Goal: Task Accomplishment & Management: Complete application form

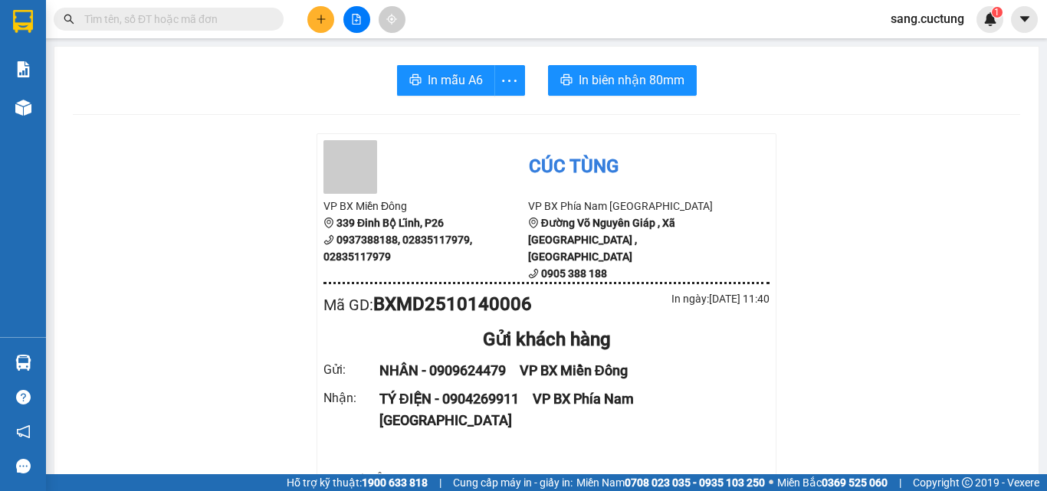
click at [325, 15] on icon "plus" at bounding box center [321, 19] width 11 height 11
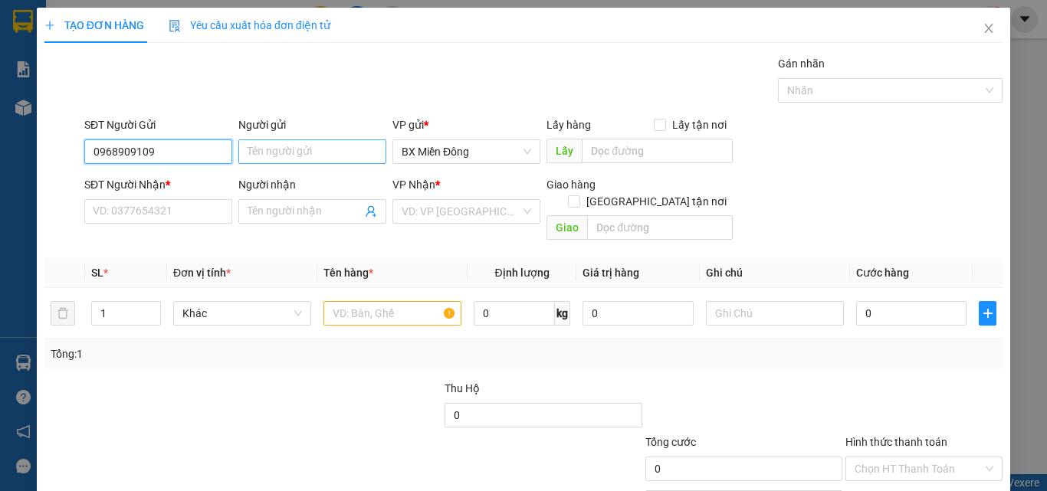
type input "0968909109"
click at [287, 145] on input "Người gửi" at bounding box center [312, 151] width 148 height 25
type input "D"
type input "ĐẠT"
click at [222, 195] on div "SĐT Người Nhận *" at bounding box center [158, 187] width 148 height 23
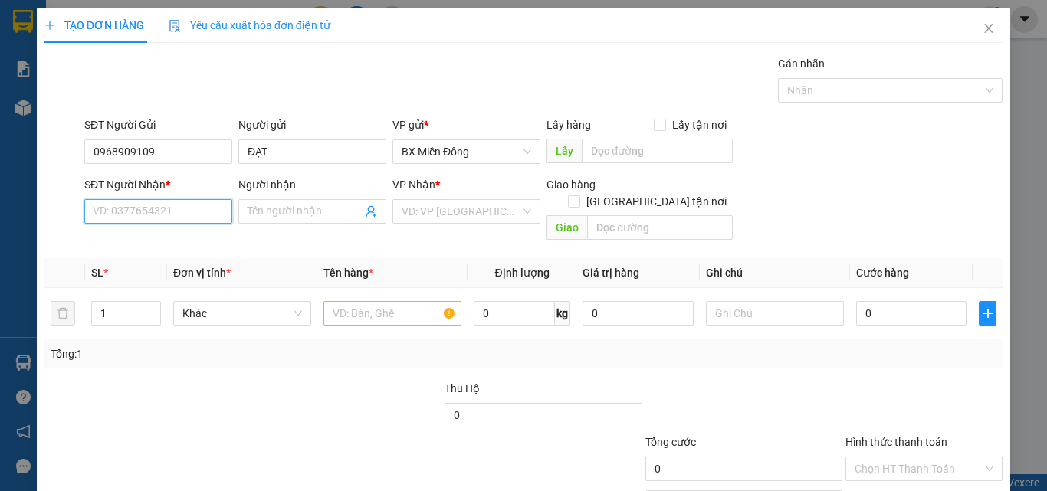
click at [135, 222] on input "SĐT Người Nhận *" at bounding box center [158, 211] width 148 height 25
type input "0935083874"
click at [137, 233] on div "0935083874 - GIA" at bounding box center [157, 242] width 146 height 25
type input "GIA"
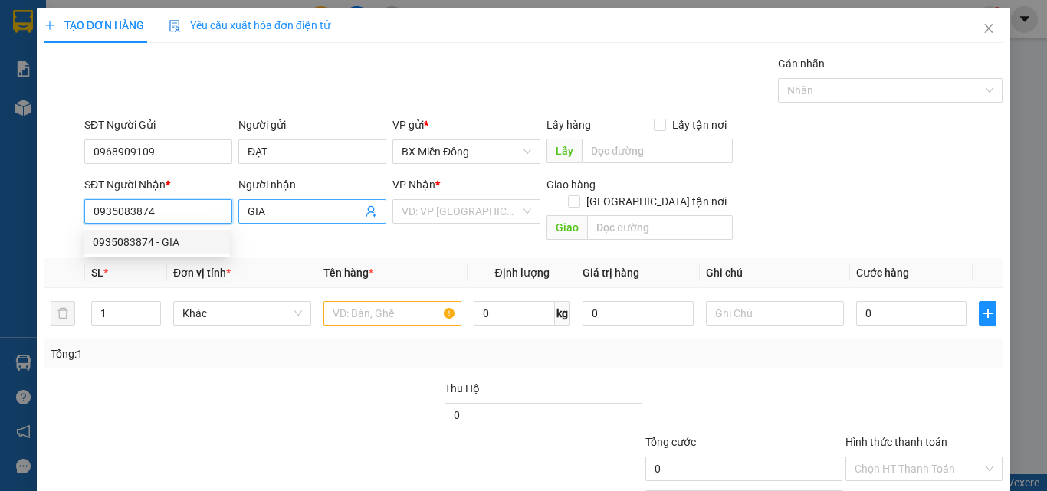
type input "150.000"
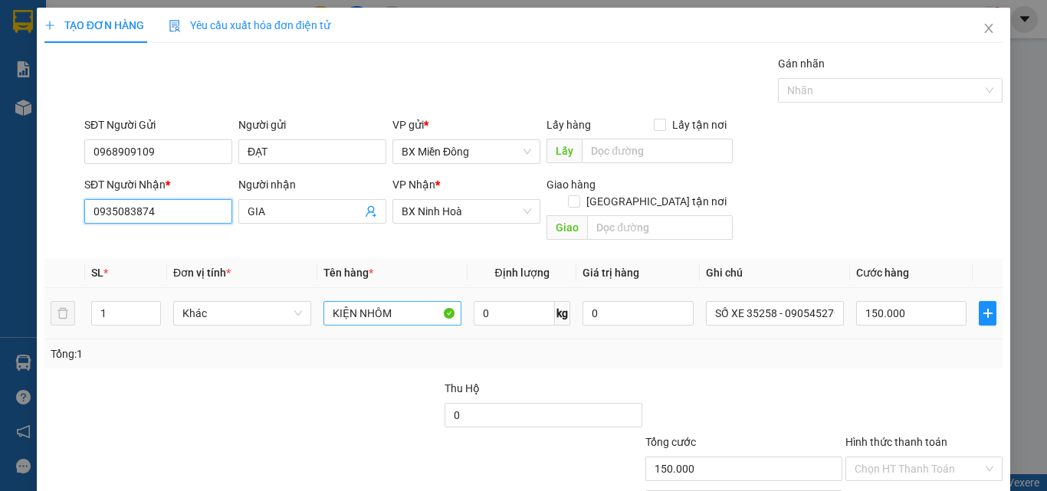
type input "0935083874"
click at [377, 301] on input "KIỆN NHÔM" at bounding box center [392, 313] width 138 height 25
click at [378, 301] on input "KIỆN NHÔM" at bounding box center [392, 313] width 138 height 25
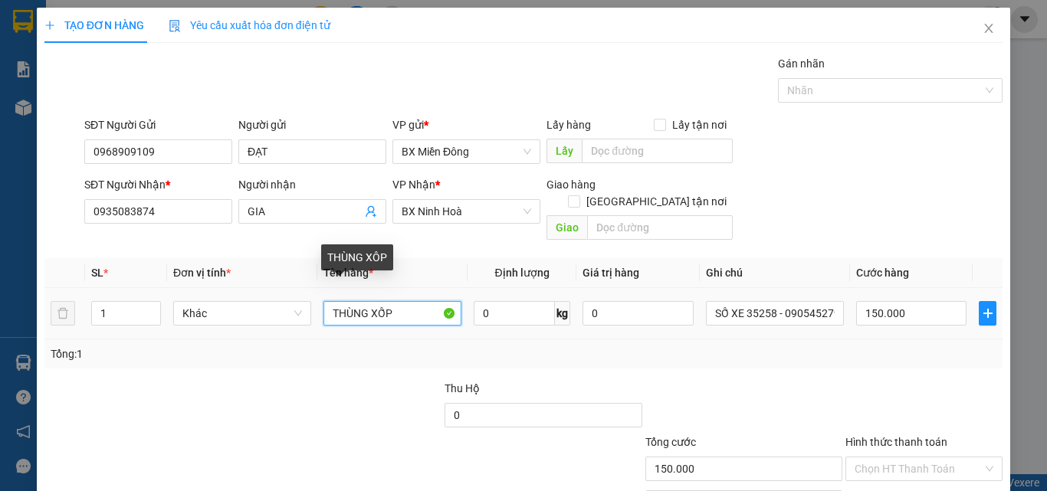
type input "THÙNG XỐP"
type input "SỐ XE 35203 - 0932402011"
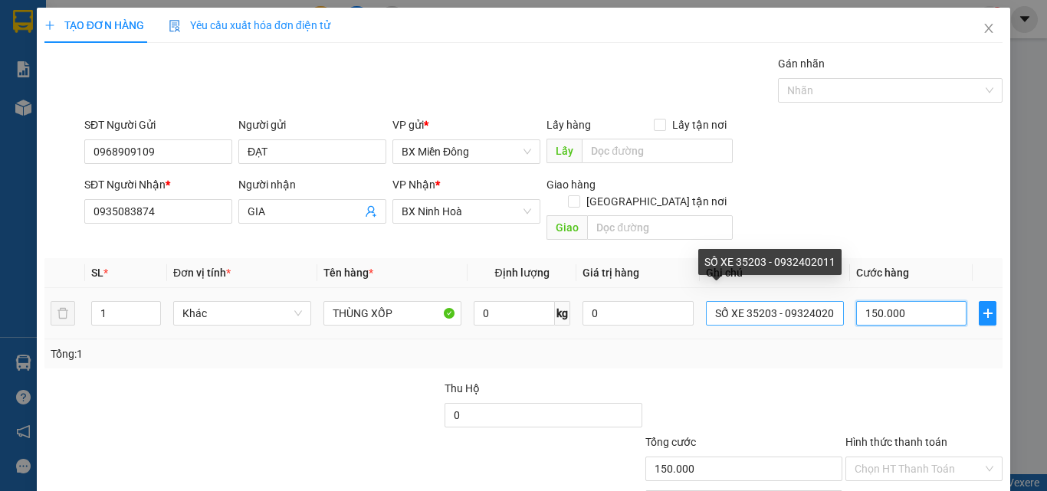
type input "1"
type input "12"
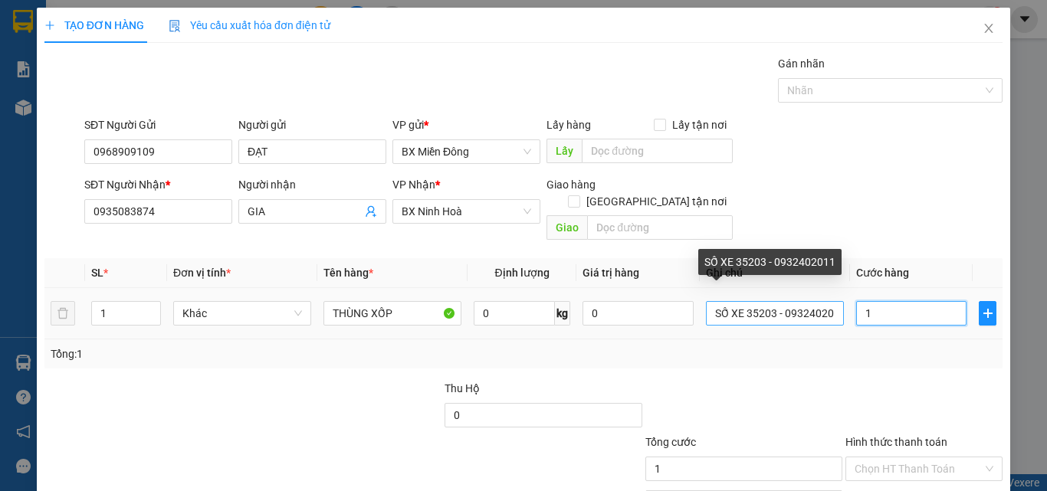
type input "12"
type input "120"
type input "120.000"
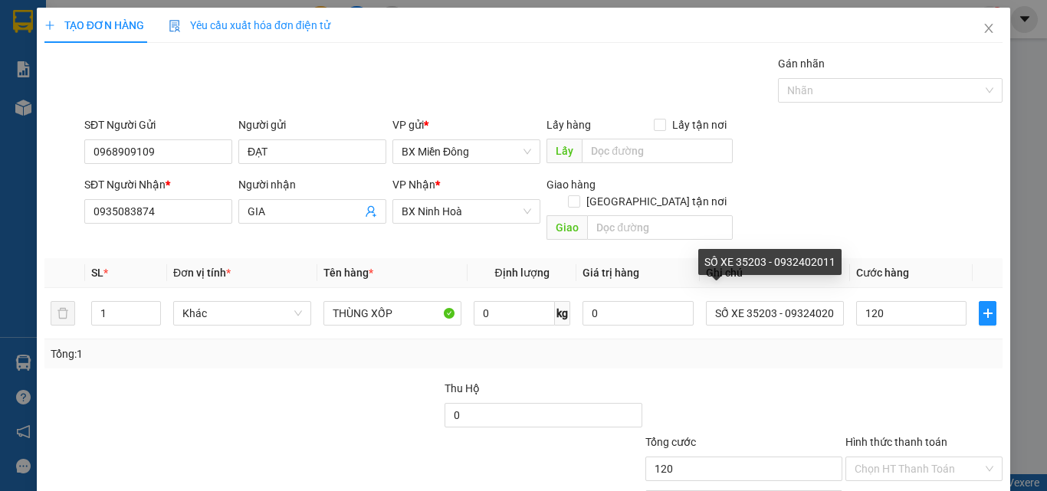
type input "120.000"
click at [769, 349] on div "Tổng: 1" at bounding box center [523, 353] width 958 height 29
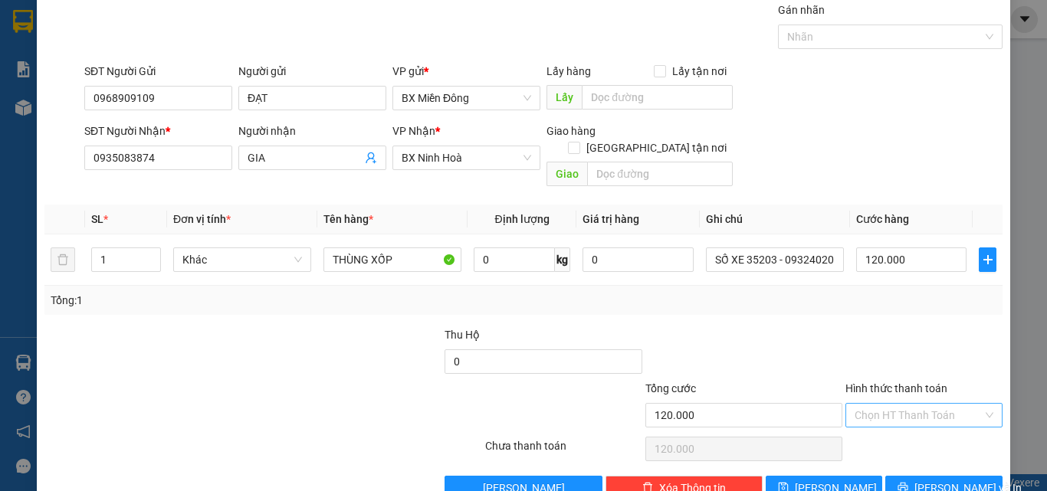
scroll to position [76, 0]
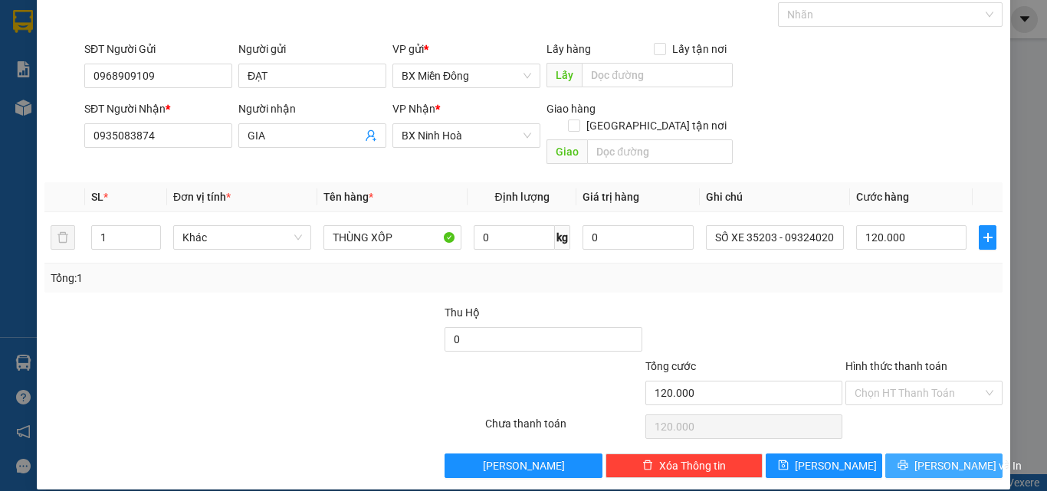
click at [926, 457] on span "[PERSON_NAME] và In" at bounding box center [967, 465] width 107 height 17
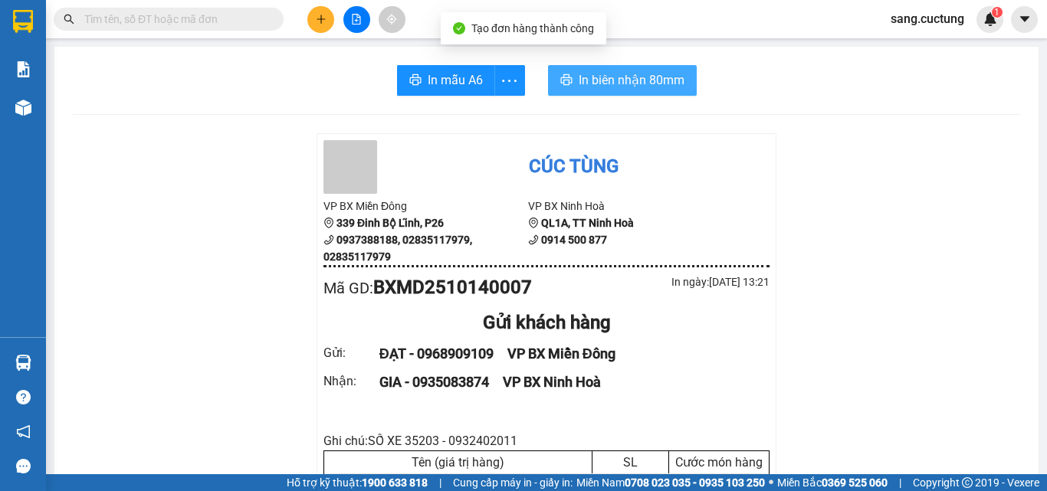
click at [592, 89] on span "In biên nhận 80mm" at bounding box center [632, 79] width 106 height 19
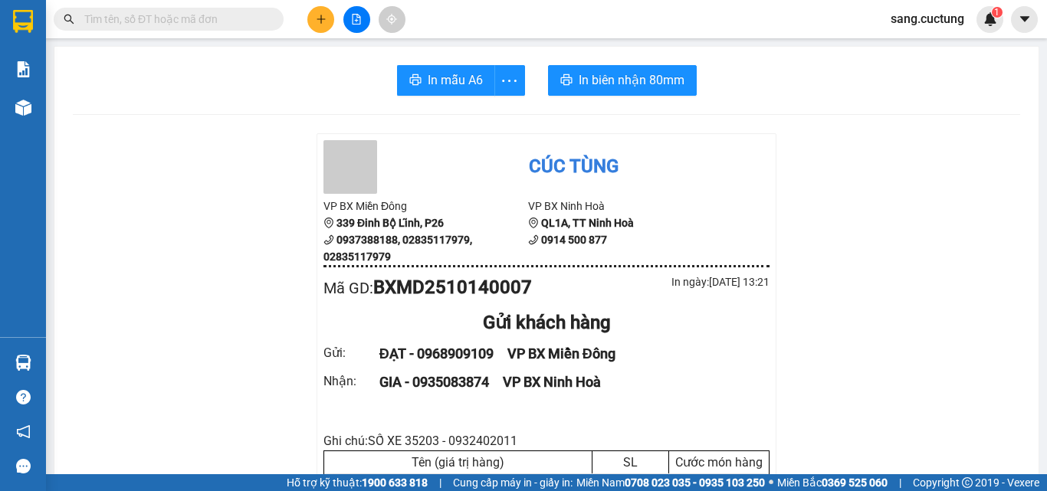
drag, startPoint x: 271, startPoint y: 250, endPoint x: 303, endPoint y: 199, distance: 59.5
